Goal: Task Accomplishment & Management: Manage account settings

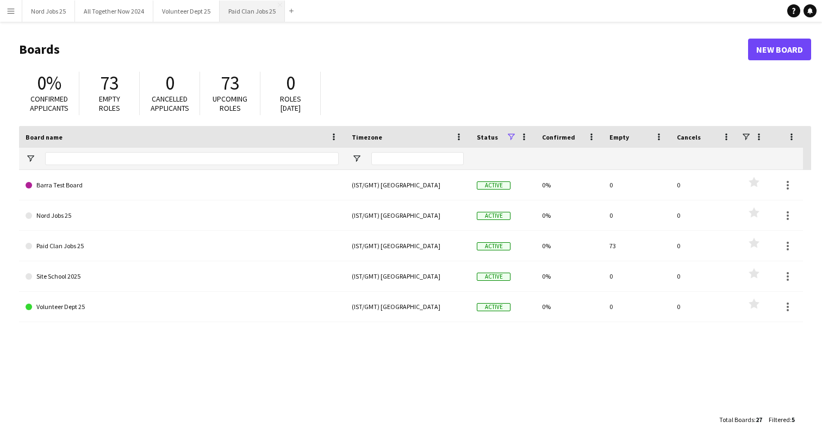
click at [241, 12] on button "Paid Clan Jobs 25 Close" at bounding box center [252, 11] width 65 height 21
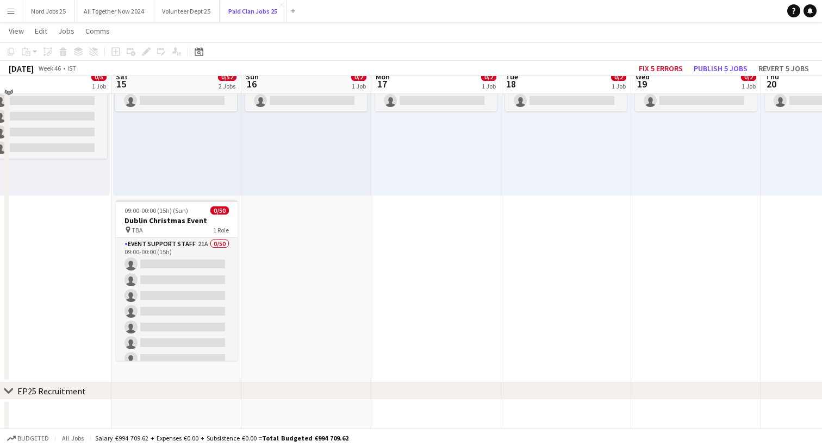
scroll to position [171, 0]
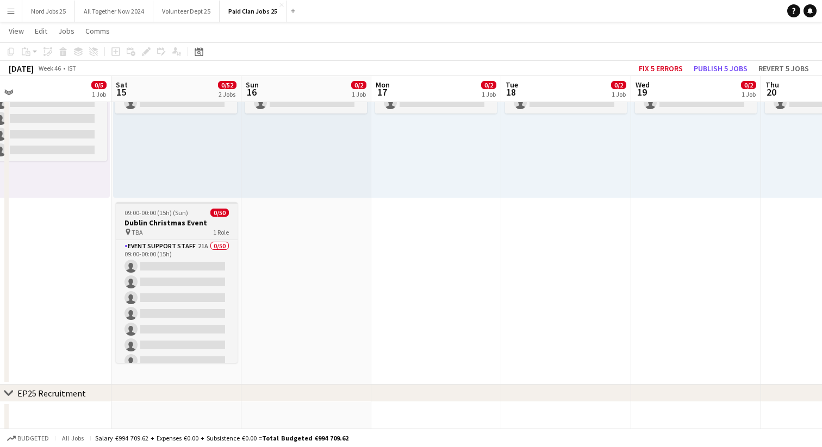
click at [210, 223] on h3 "Dublin Christmas Event" at bounding box center [177, 223] width 122 height 10
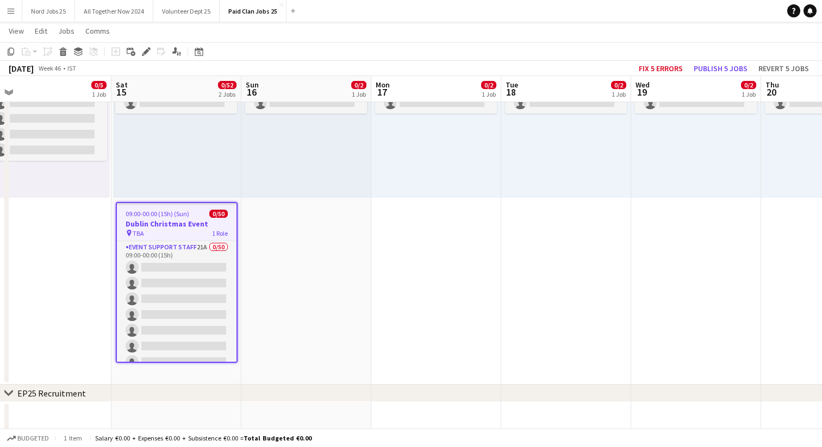
click at [310, 224] on app-date-cell "08:00-20:00 (12h) 0/2 pin RDS 1 Role Site Crew 0/2 08:00-20:00 (12h) single-neu…" at bounding box center [306, 193] width 130 height 384
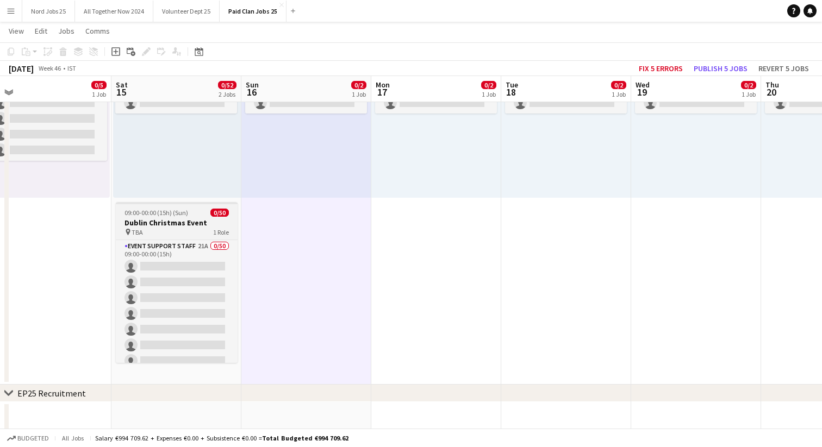
click at [179, 216] on span "09:00-00:00 (15h) (Sun)" at bounding box center [156, 213] width 64 height 8
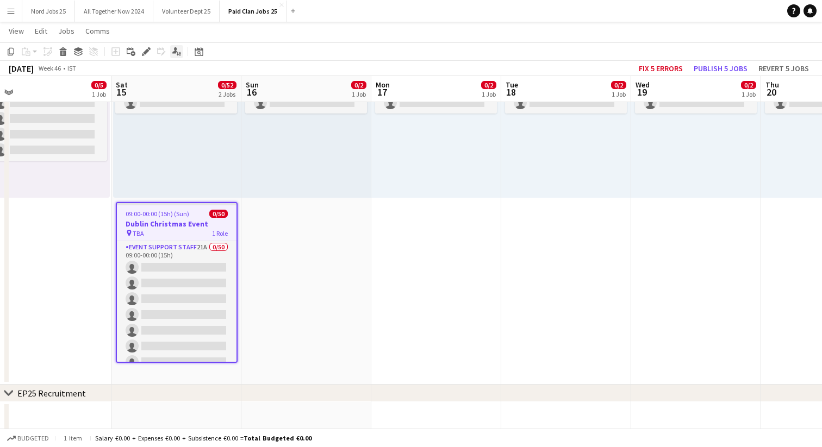
click at [176, 53] on icon "Applicants" at bounding box center [176, 51] width 9 height 9
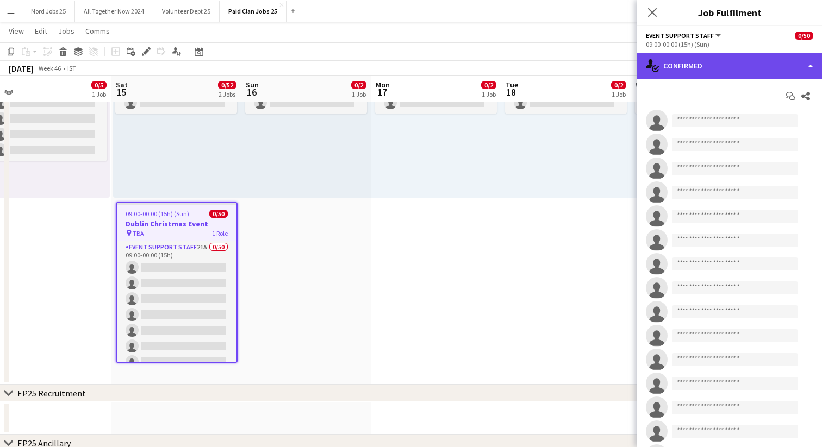
click at [679, 66] on div "single-neutral-actions-check-2 Confirmed" at bounding box center [729, 66] width 185 height 26
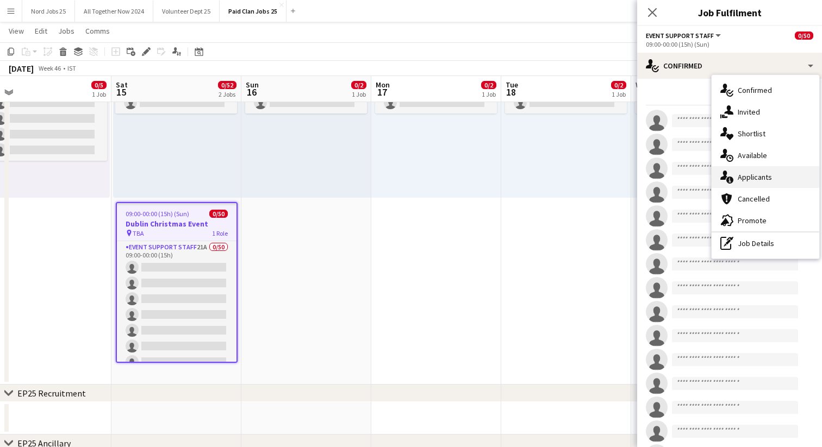
click at [746, 179] on span "Applicants" at bounding box center [754, 177] width 34 height 10
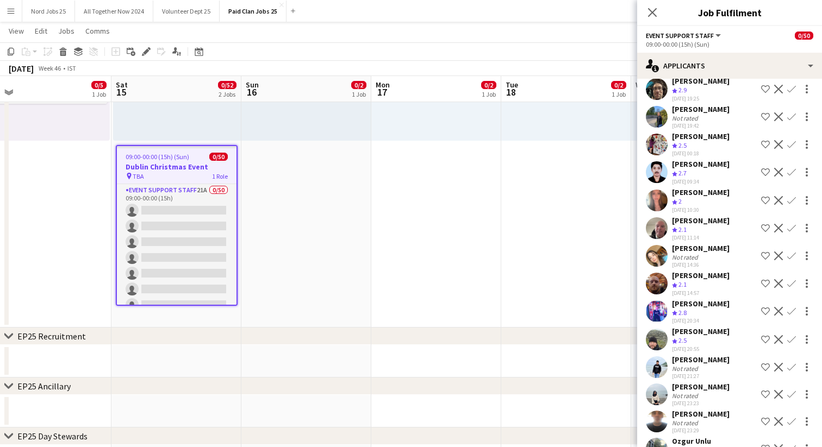
scroll to position [0, 0]
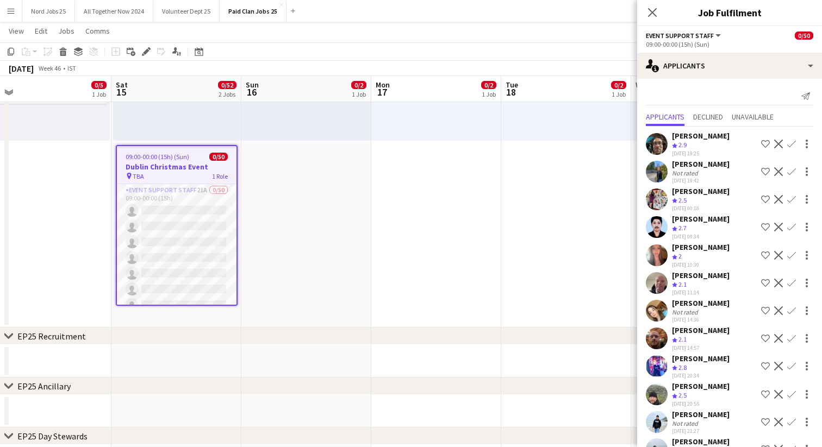
click at [715, 33] on button "Event Support Staff" at bounding box center [684, 36] width 77 height 8
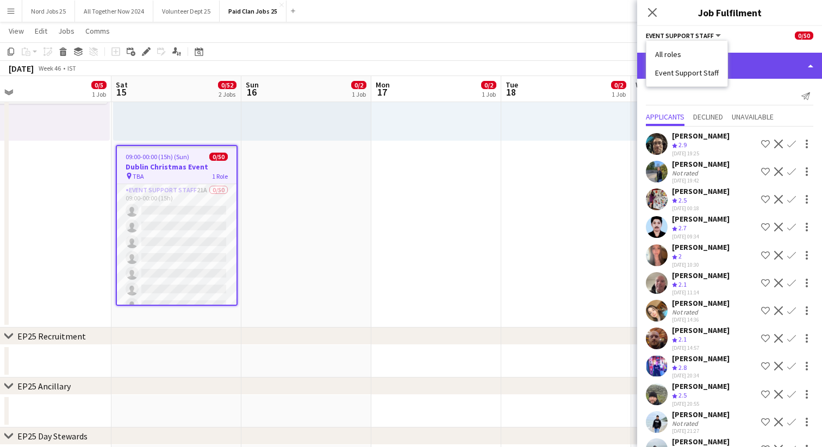
click at [756, 68] on div "single-neutral-actions-information Applicants" at bounding box center [729, 66] width 185 height 26
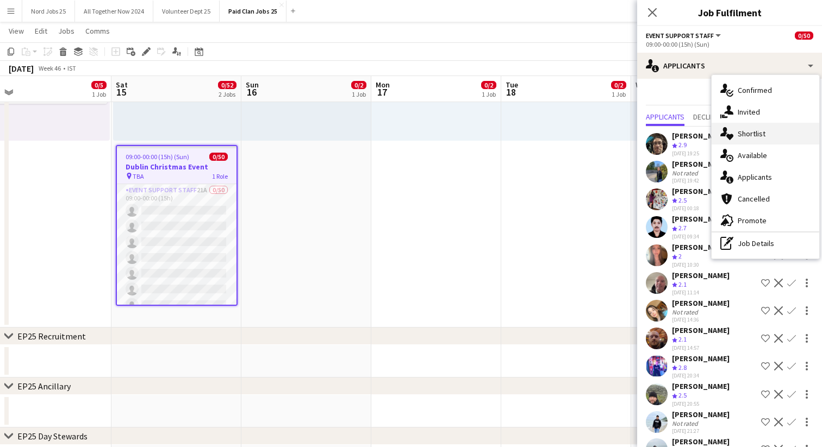
click at [750, 132] on span "Shortlist" at bounding box center [751, 134] width 28 height 10
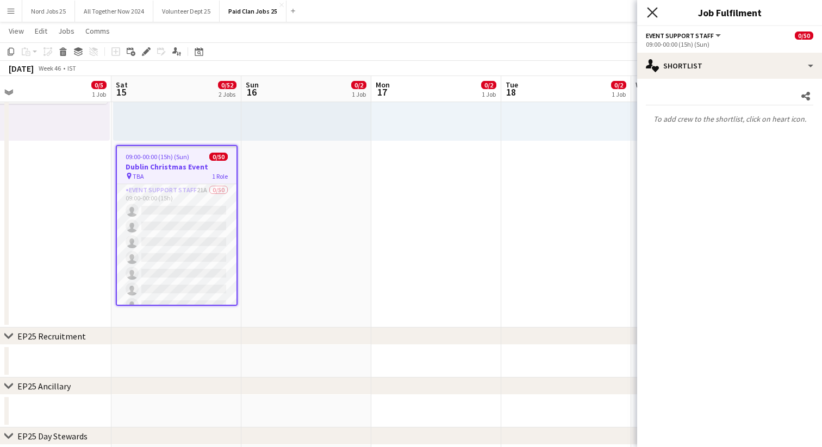
click at [652, 10] on icon "Close pop-in" at bounding box center [652, 12] width 10 height 10
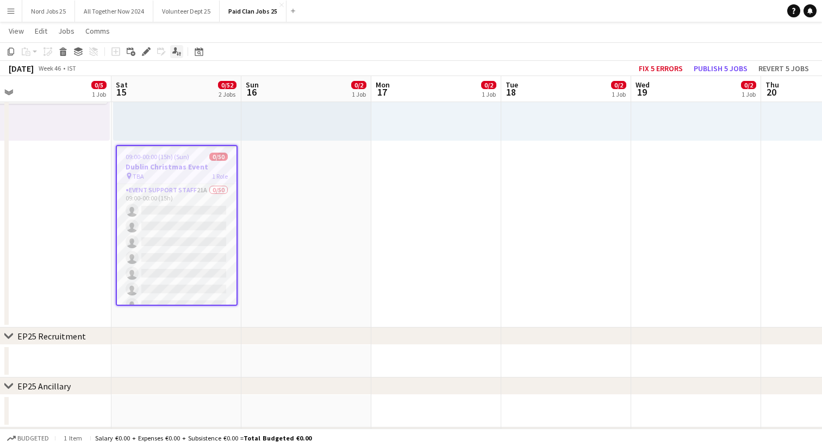
click at [178, 53] on icon at bounding box center [178, 54] width 2 height 4
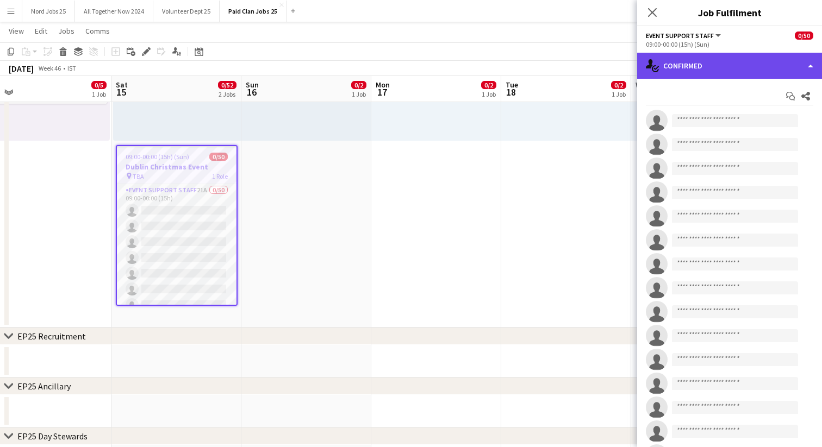
click at [796, 61] on div "single-neutral-actions-check-2 Confirmed" at bounding box center [729, 66] width 185 height 26
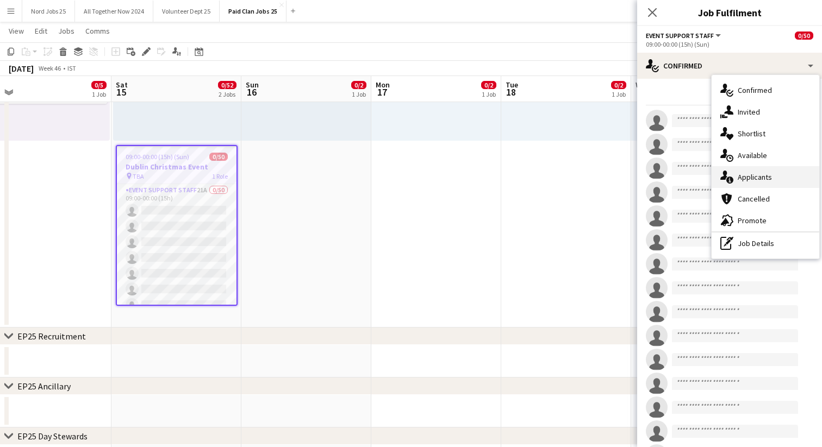
click at [759, 180] on span "Applicants" at bounding box center [754, 177] width 34 height 10
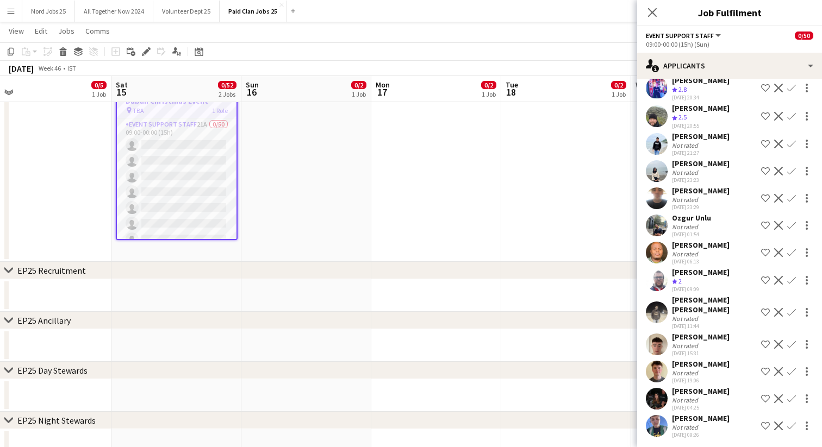
scroll to position [296, 0]
click at [803, 90] on div at bounding box center [806, 88] width 13 height 13
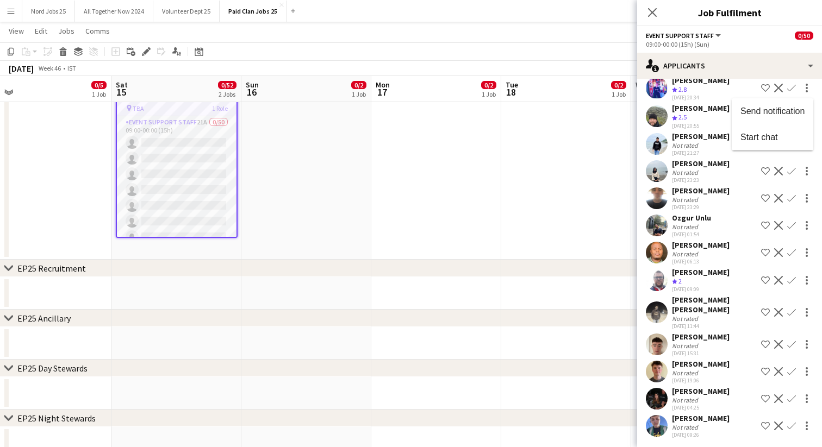
click at [767, 62] on div at bounding box center [411, 223] width 822 height 447
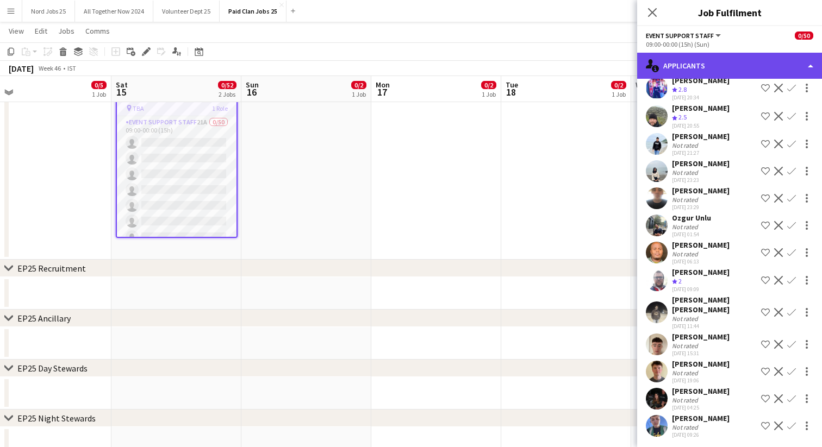
click at [804, 67] on div "single-neutral-actions-information Applicants" at bounding box center [729, 66] width 185 height 26
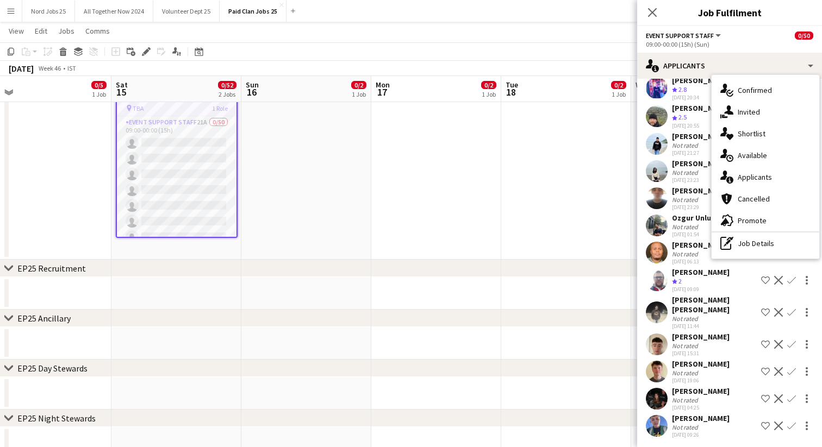
click at [717, 39] on button "Event Support Staff" at bounding box center [684, 36] width 77 height 8
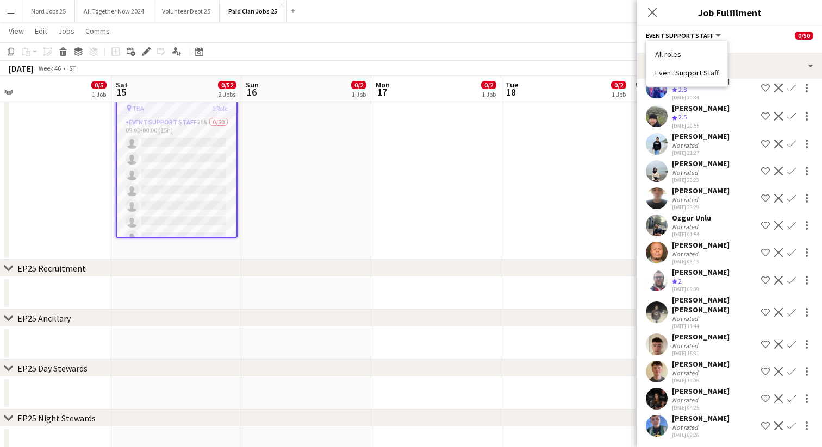
click at [733, 29] on app-options-switcher "Event Support Staff All roles Event Support Staff 0/50 09:00-00:00 (15h) (Sun)" at bounding box center [729, 39] width 185 height 27
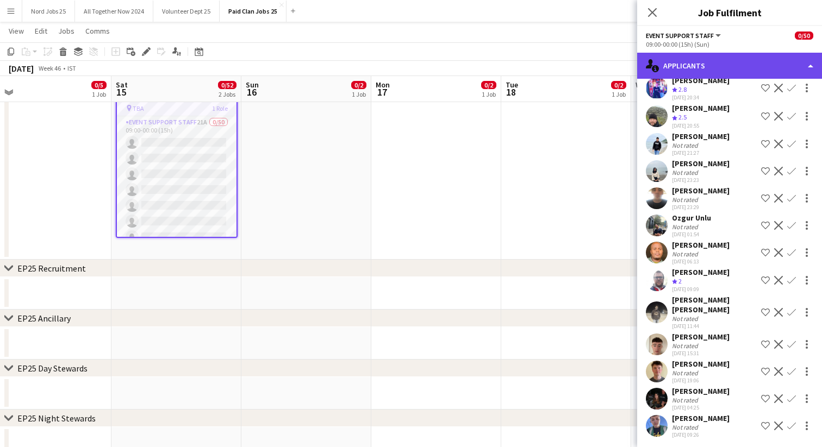
click at [743, 65] on div "single-neutral-actions-information Applicants" at bounding box center [729, 66] width 185 height 26
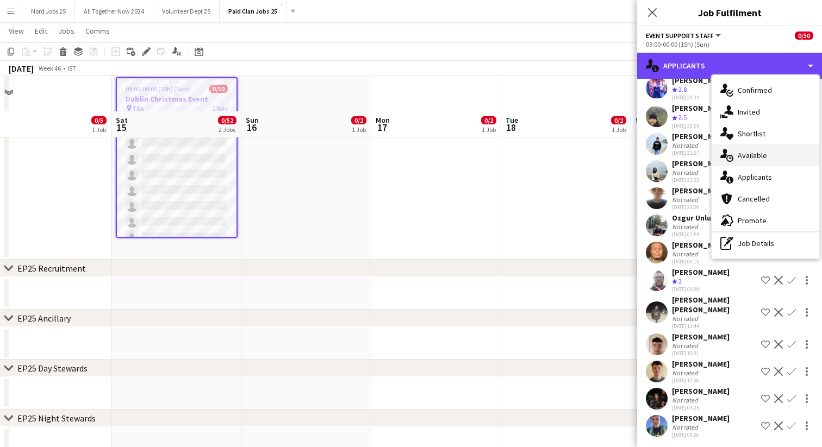
scroll to position [362, 0]
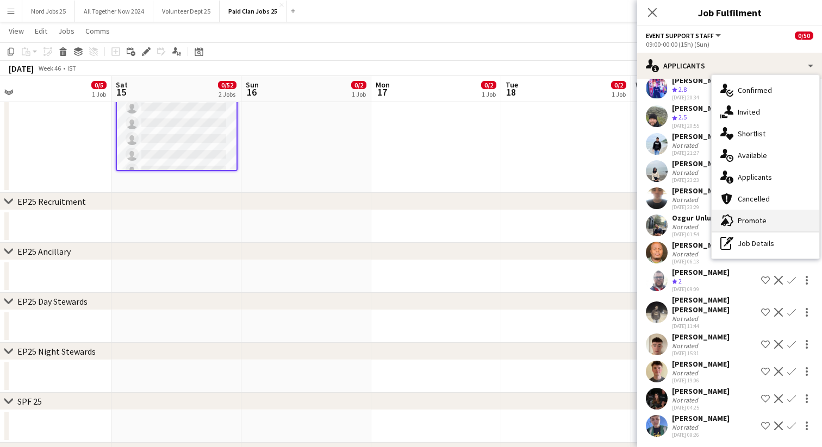
click at [736, 219] on div "advertising-megaphone Promote" at bounding box center [765, 221] width 108 height 22
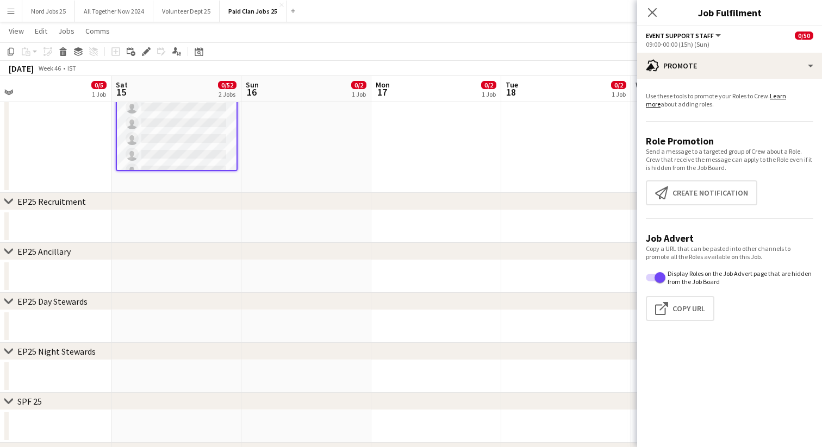
scroll to position [0, 0]
click at [651, 12] on icon at bounding box center [652, 12] width 10 height 10
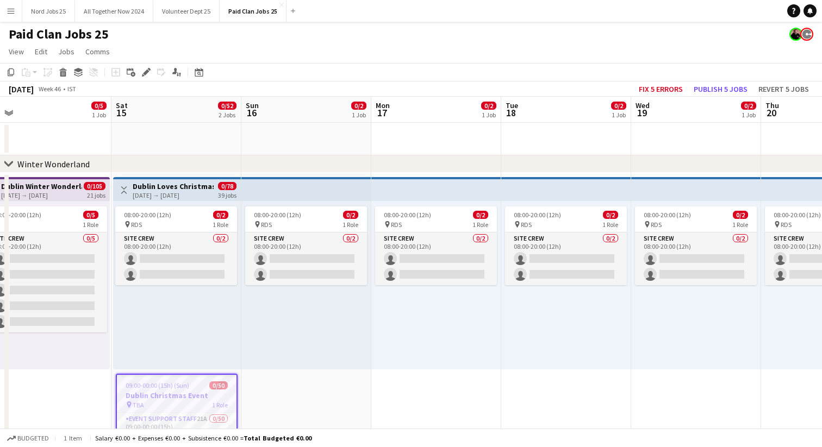
click at [183, 380] on app-job-card "09:00-00:00 (15h) (Sun) 0/50 Dublin Christmas Event pin TBA 1 Role Event Suppor…" at bounding box center [177, 454] width 122 height 161
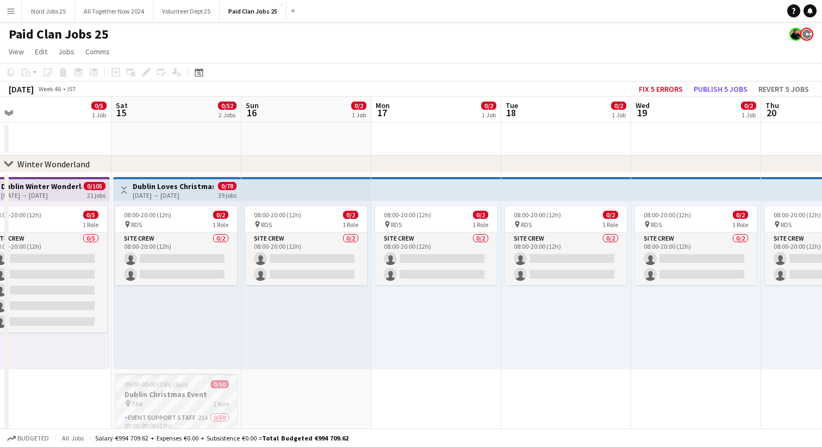
click at [175, 380] on span "09:00-00:00 (15h) (Sun)" at bounding box center [156, 384] width 64 height 8
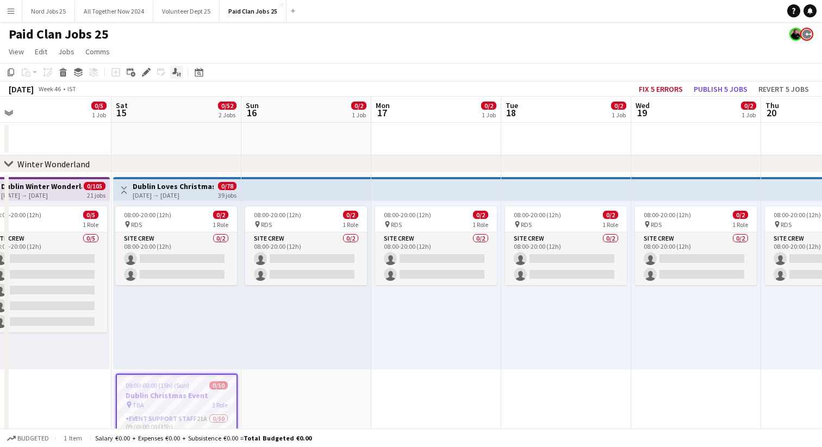
click at [173, 72] on icon at bounding box center [174, 71] width 5 height 6
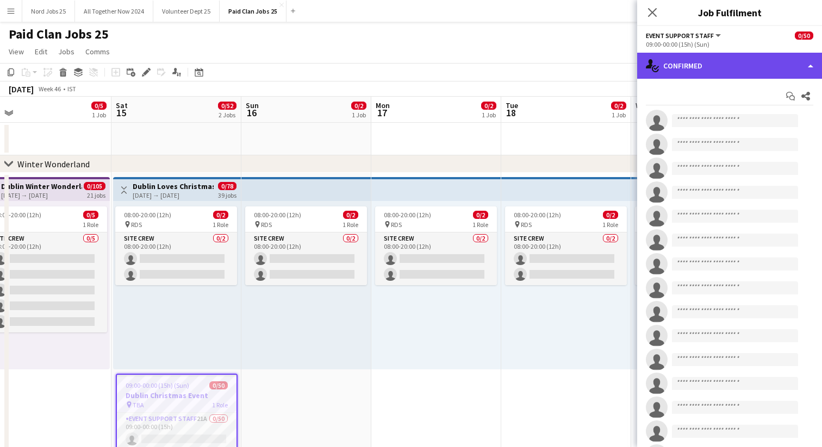
click at [714, 63] on div "single-neutral-actions-check-2 Confirmed" at bounding box center [729, 66] width 185 height 26
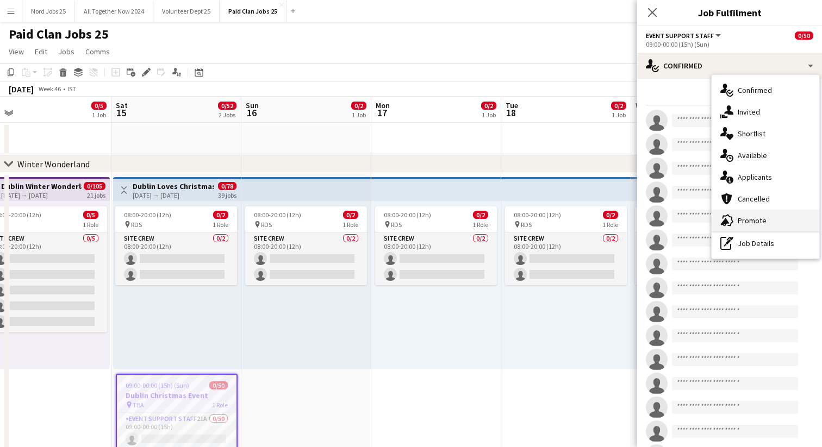
click at [752, 220] on span "Promote" at bounding box center [751, 221] width 29 height 10
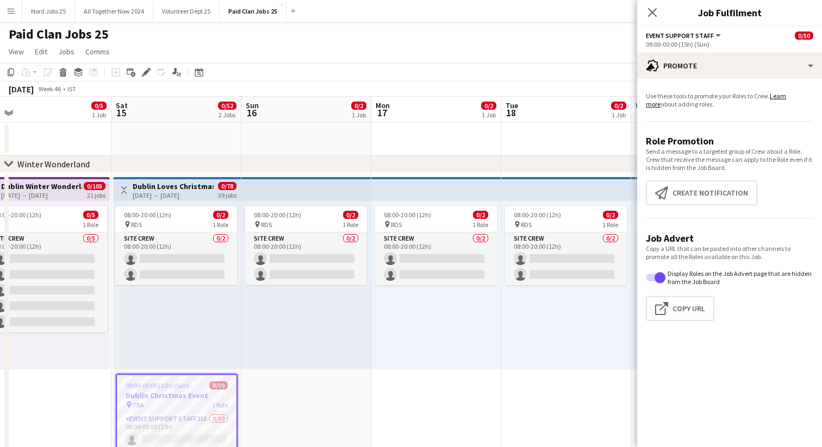
click at [427, 42] on app-page-menu "View Day view expanded Day view collapsed Month view Date picker Jump to [DATE]…" at bounding box center [411, 52] width 822 height 21
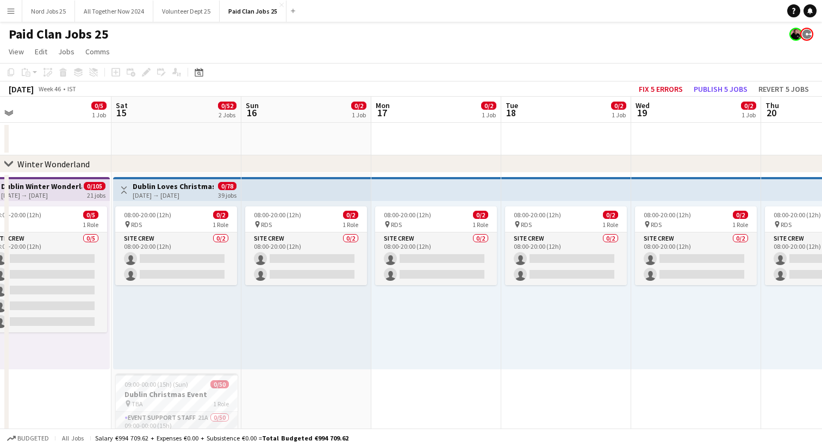
click at [8, 12] on app-icon "Menu" at bounding box center [11, 11] width 9 height 9
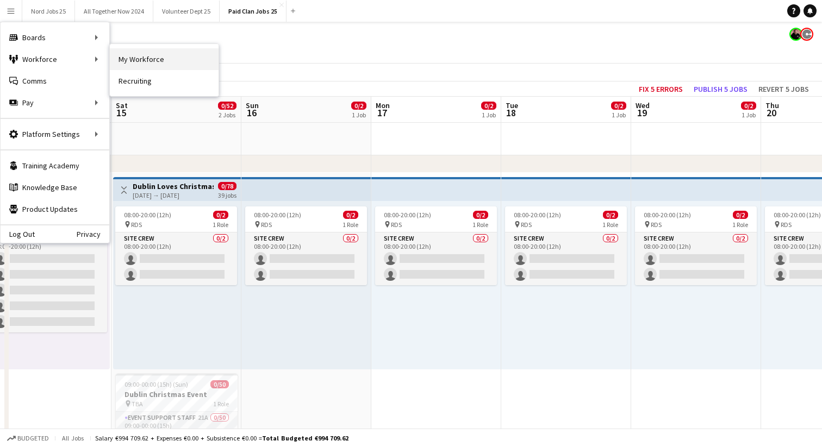
click at [157, 57] on link "My Workforce" at bounding box center [164, 59] width 109 height 22
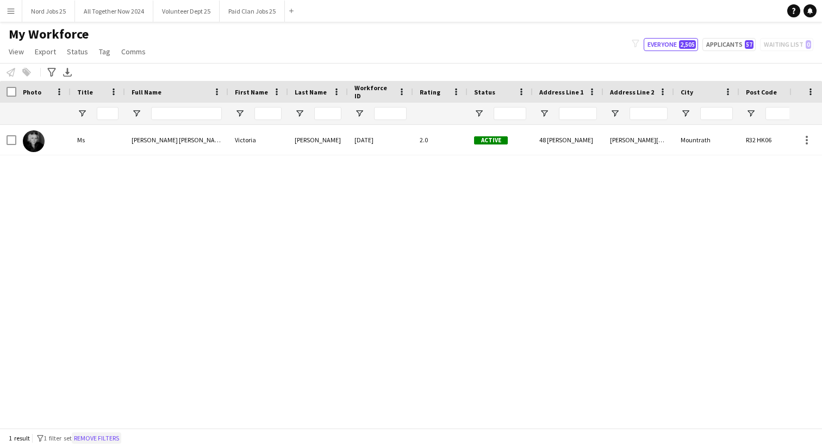
click at [107, 439] on button "Remove filters" at bounding box center [96, 439] width 49 height 12
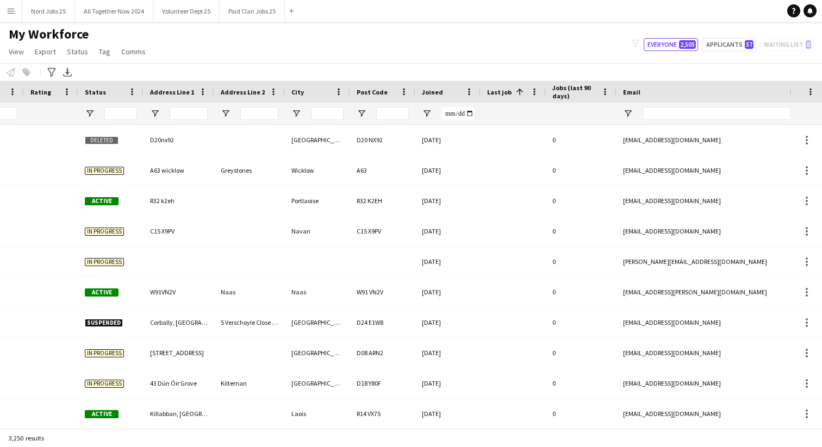
click at [426, 88] on span "Joined" at bounding box center [432, 92] width 21 height 8
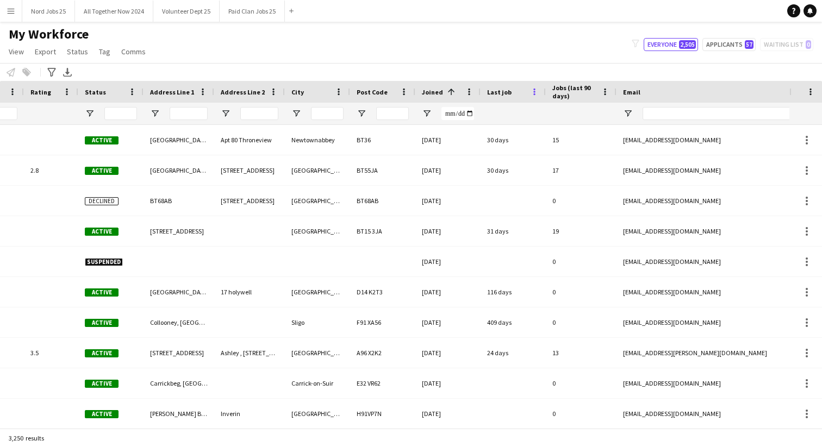
click at [534, 89] on span at bounding box center [534, 92] width 10 height 10
click at [500, 89] on span "Last job" at bounding box center [499, 92] width 24 height 8
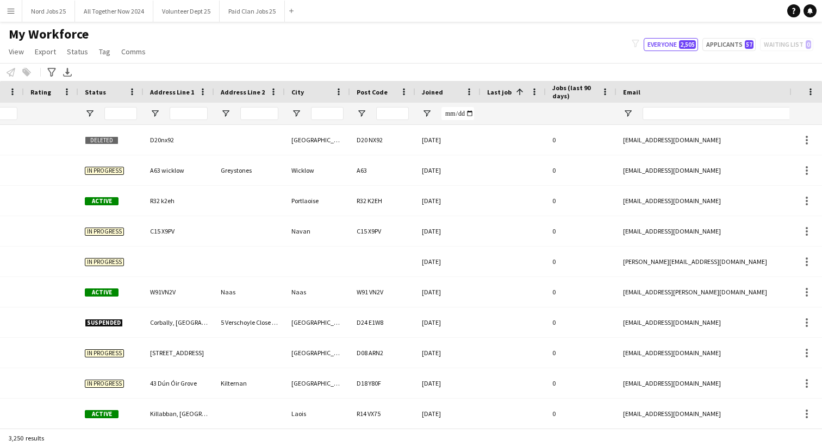
click at [502, 92] on span "Last job" at bounding box center [499, 92] width 24 height 8
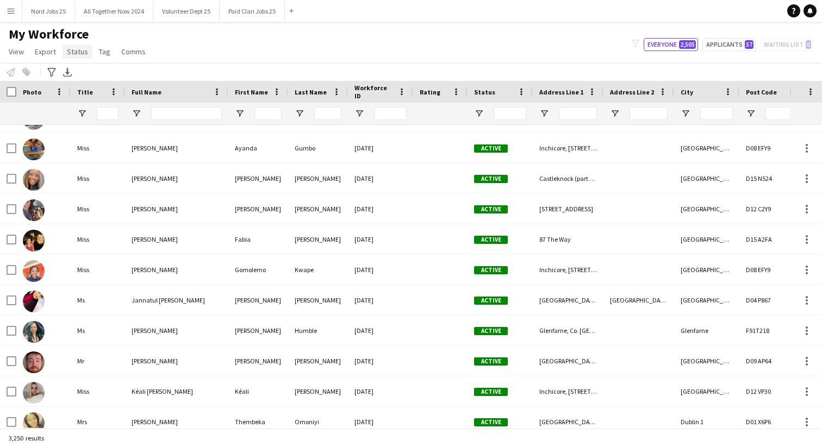
click at [84, 52] on span "Status" at bounding box center [77, 52] width 21 height 10
click at [60, 95] on span at bounding box center [59, 92] width 10 height 10
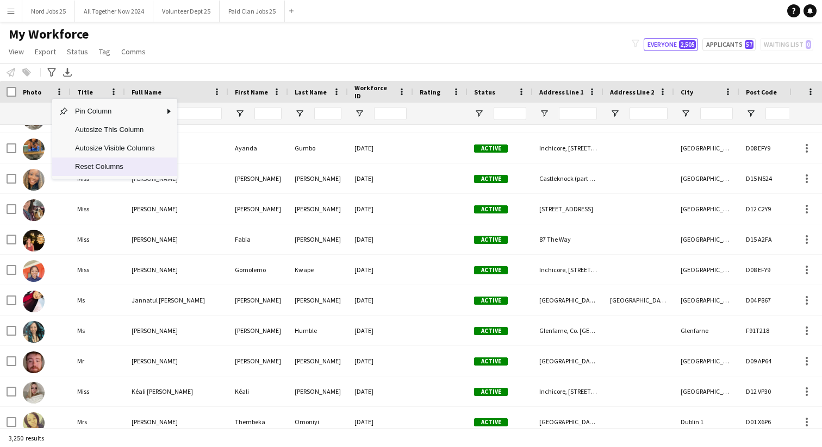
click at [87, 166] on span "Reset Columns" at bounding box center [114, 167] width 92 height 18
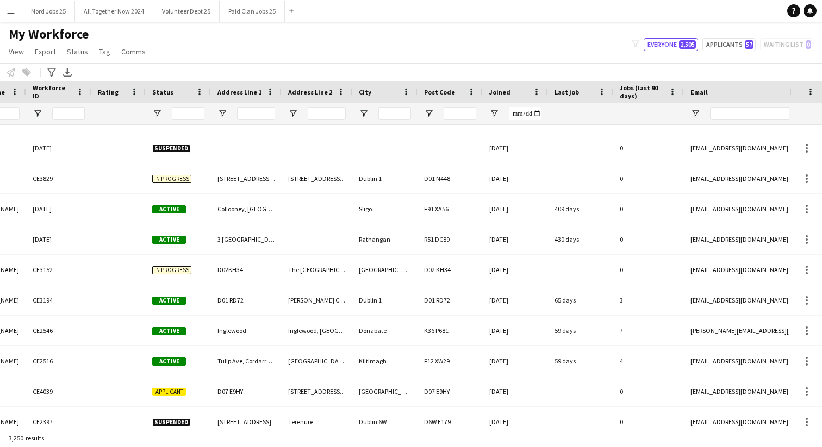
click at [503, 90] on span "Joined" at bounding box center [499, 92] width 21 height 8
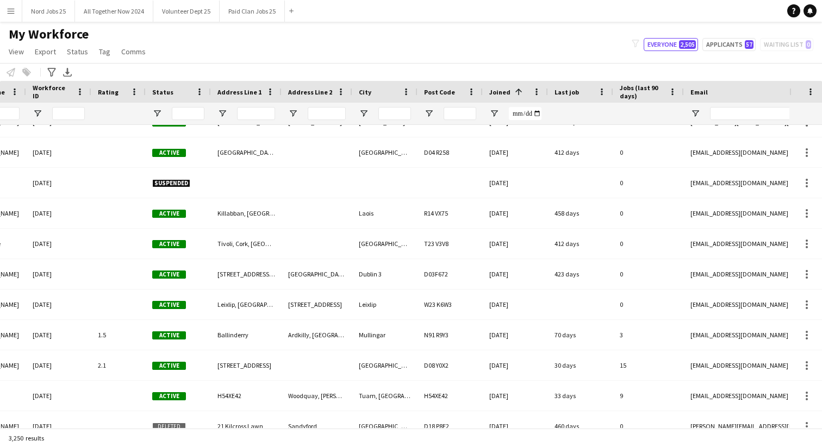
click at [566, 95] on span "Last job" at bounding box center [566, 92] width 24 height 8
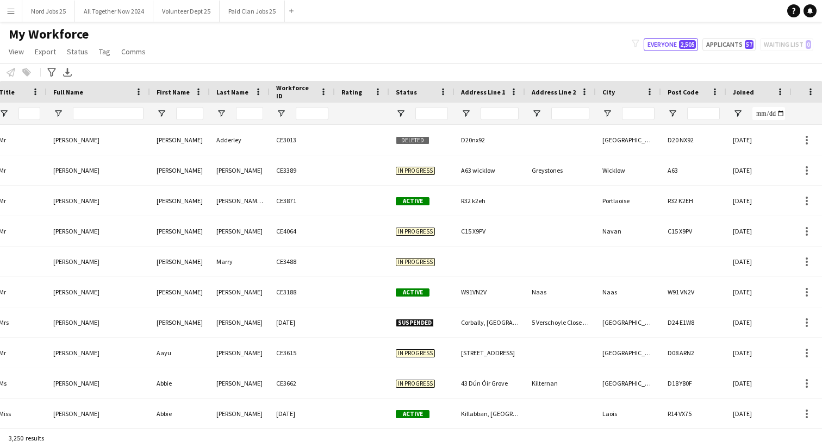
scroll to position [0, 171]
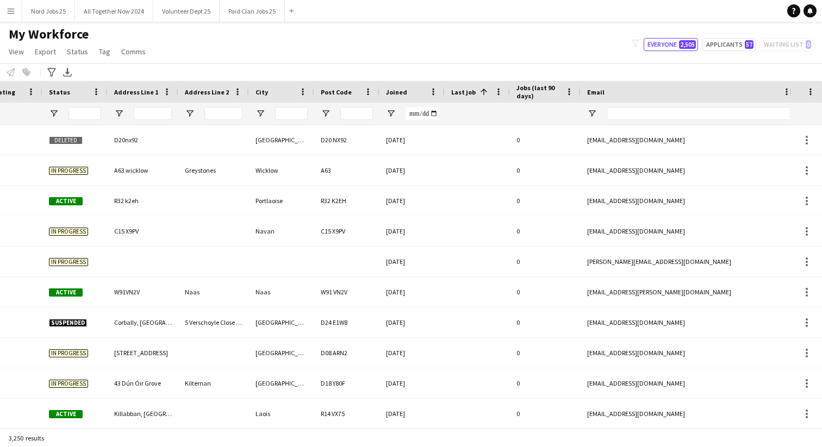
click at [481, 92] on span at bounding box center [484, 92] width 10 height 10
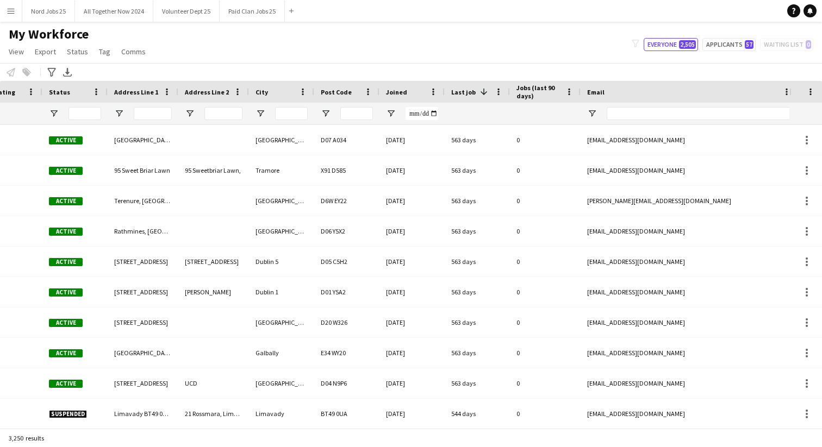
click at [530, 93] on span "Jobs (last 90 days)" at bounding box center [538, 92] width 45 height 16
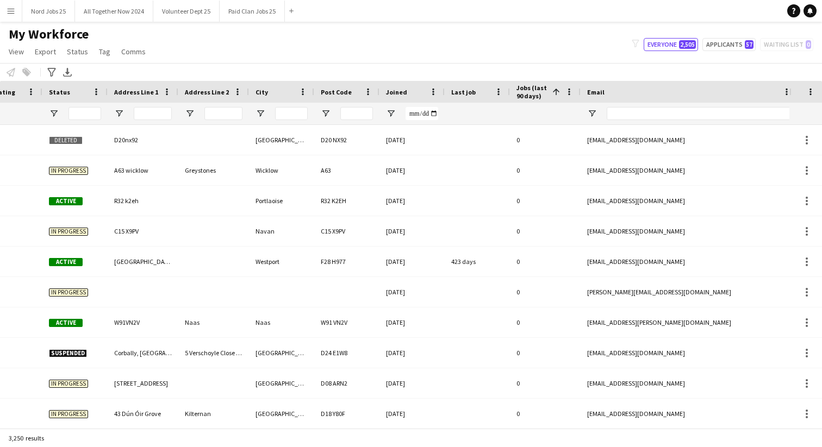
click at [530, 93] on span "Jobs (last 90 days)" at bounding box center [532, 92] width 32 height 16
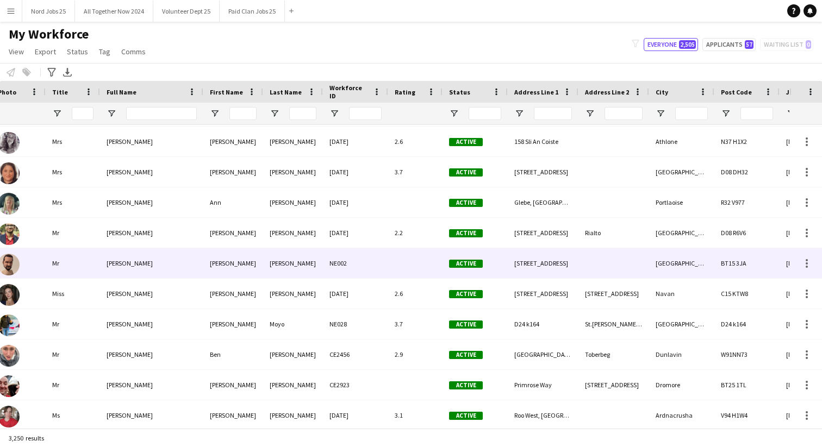
click at [361, 258] on div "NE002" at bounding box center [355, 263] width 65 height 30
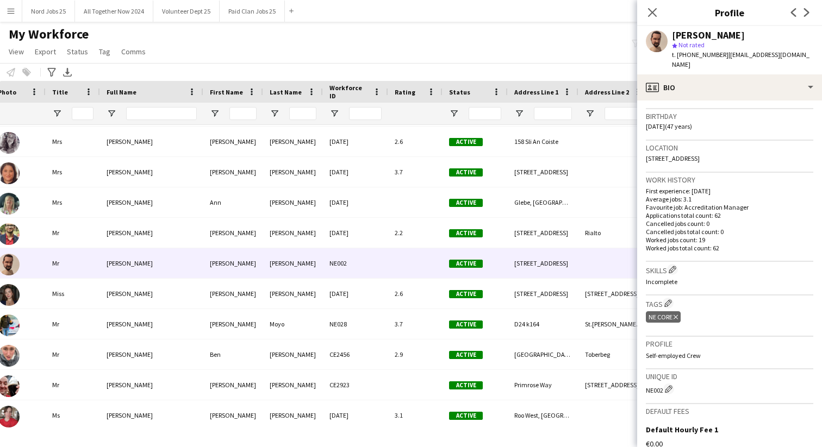
scroll to position [334, 0]
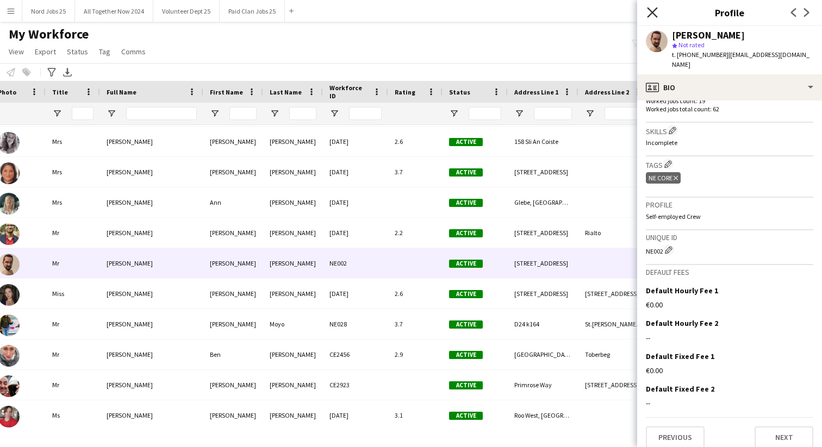
click at [652, 11] on icon "Close pop-in" at bounding box center [652, 12] width 10 height 10
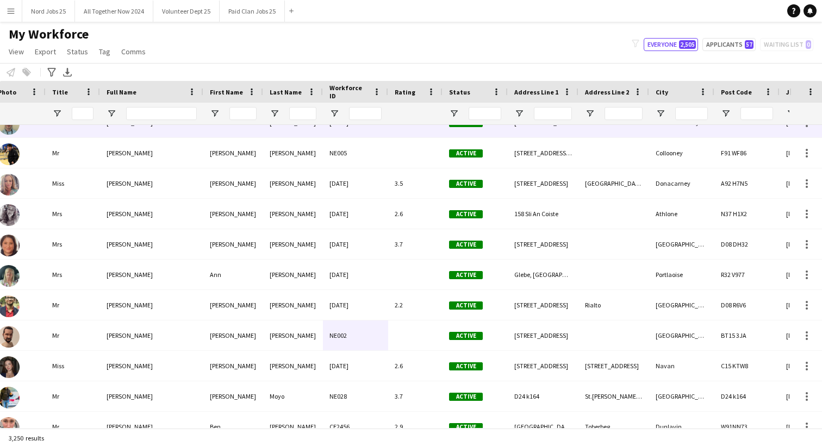
scroll to position [0, 0]
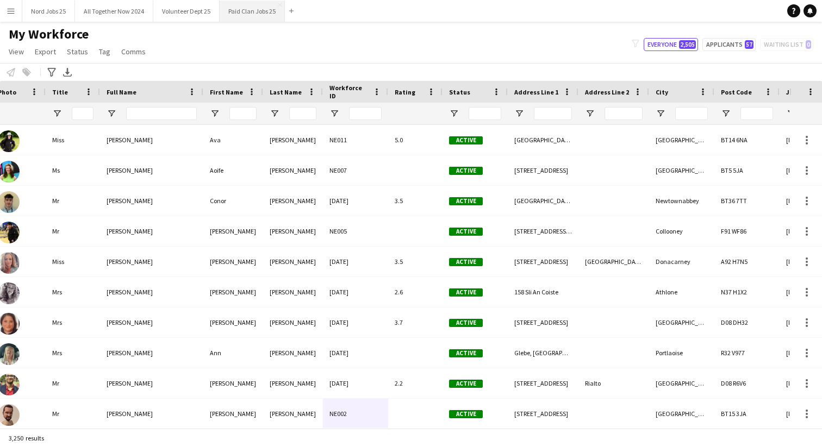
click at [247, 12] on button "Paid Clan Jobs 25 Close" at bounding box center [252, 11] width 65 height 21
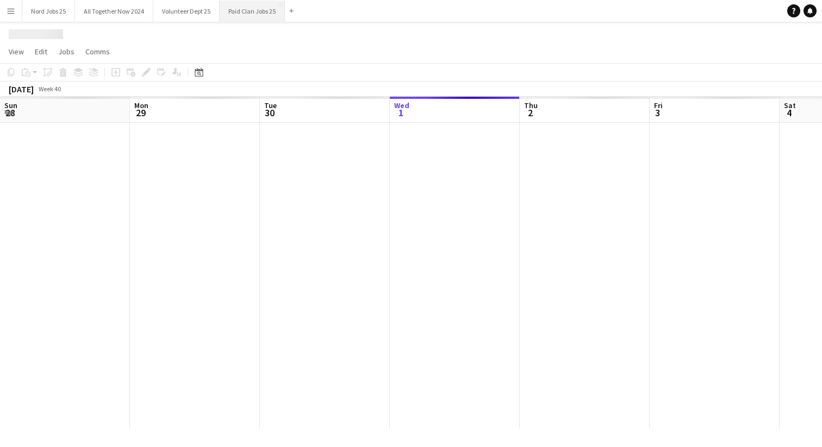
scroll to position [0, 260]
